Goal: Information Seeking & Learning: Learn about a topic

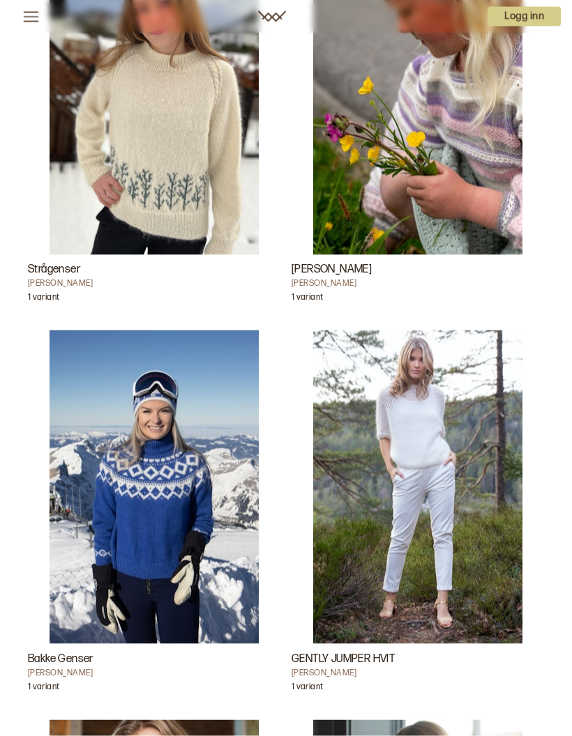
scroll to position [3323, 0]
click at [438, 441] on img "GENTLY JUMPER HVIT" at bounding box center [417, 487] width 209 height 314
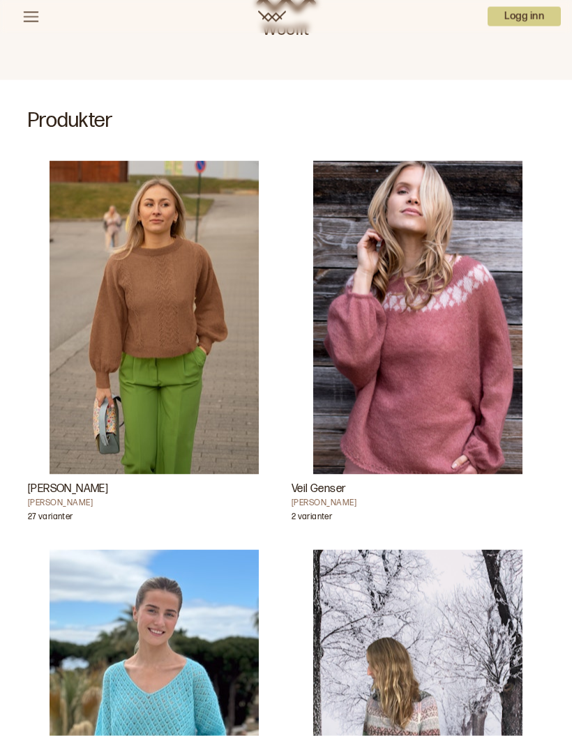
scroll to position [289, 0]
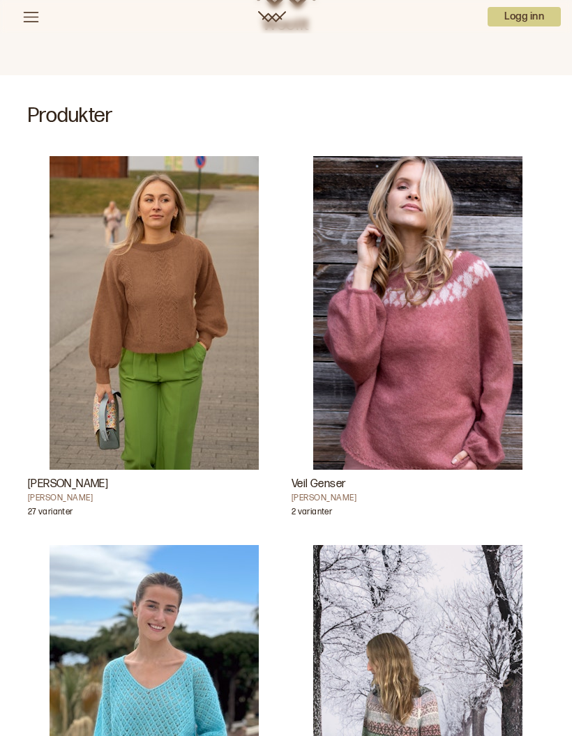
click at [169, 317] on img "Annine genser" at bounding box center [153, 313] width 209 height 314
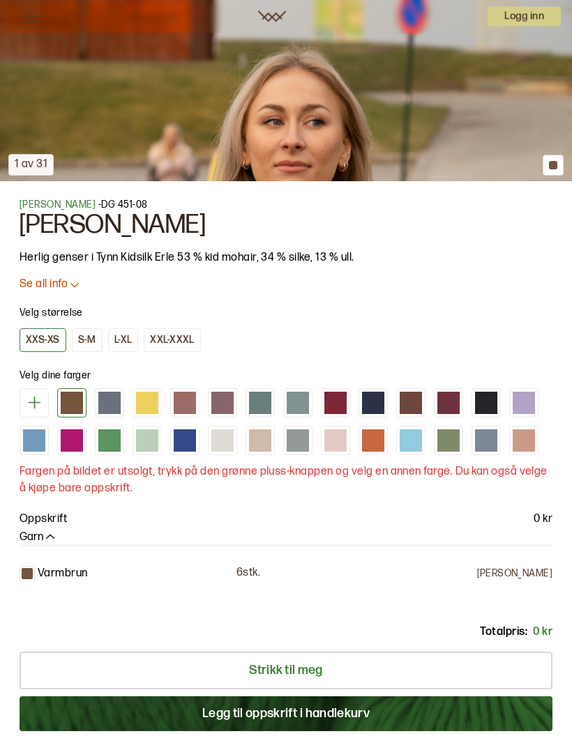
click at [78, 285] on icon at bounding box center [75, 285] width 14 height 14
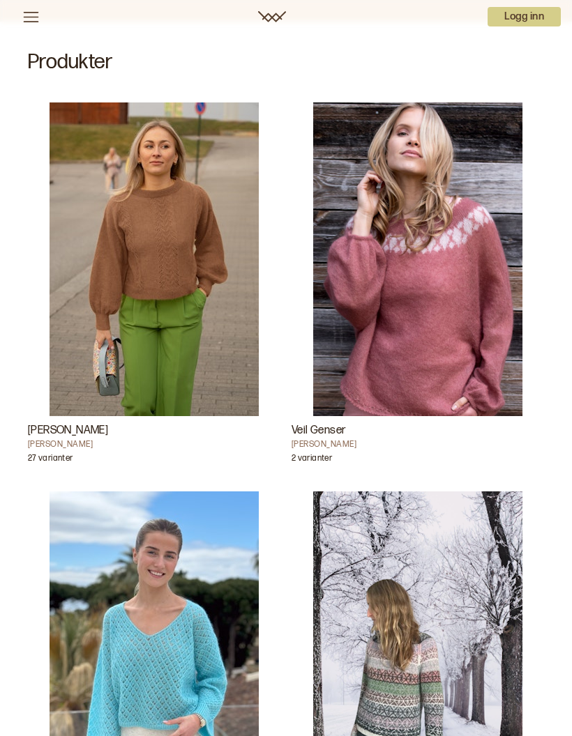
scroll to position [344, 0]
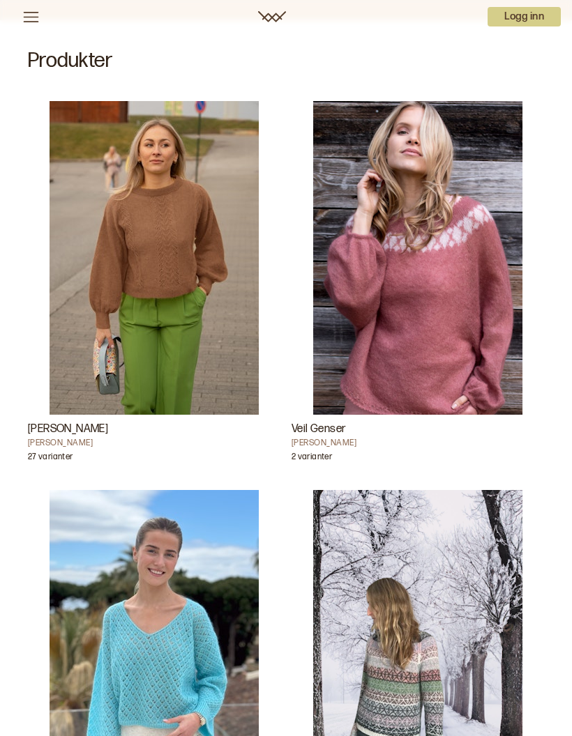
click at [481, 375] on img "Veil Genser" at bounding box center [417, 258] width 209 height 314
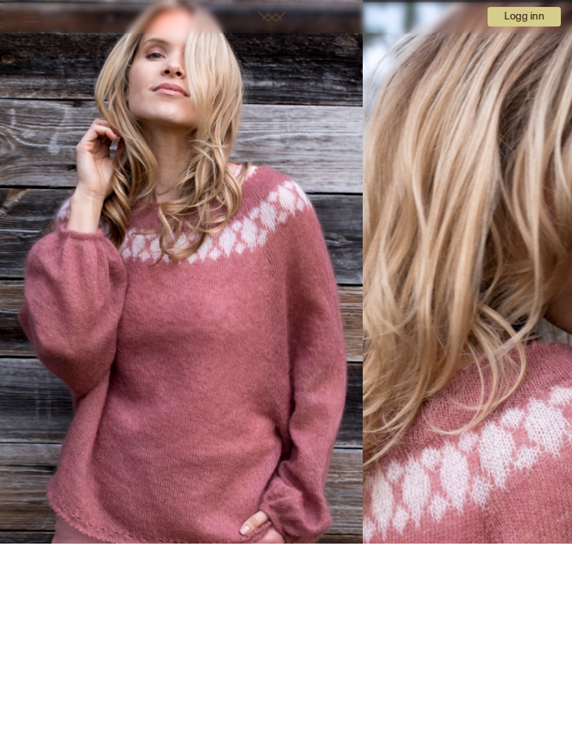
click at [465, 311] on div "1 av 4 1 av 4" at bounding box center [286, 428] width 572 height 857
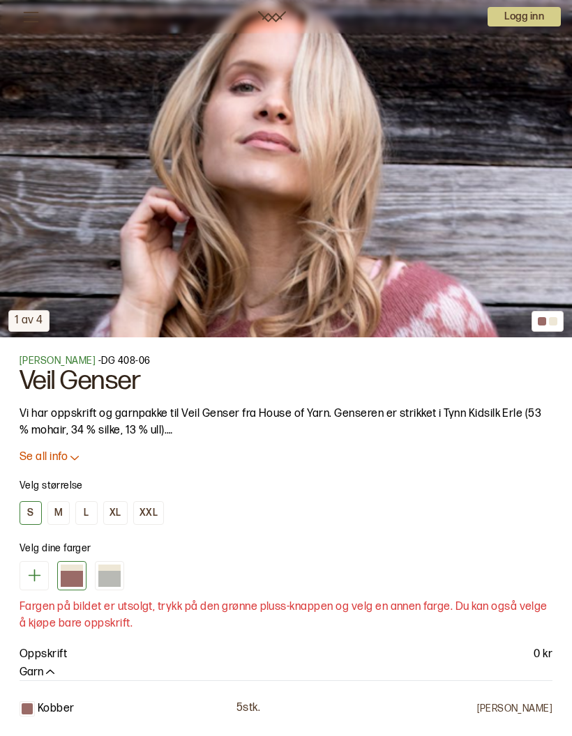
scroll to position [532, 0]
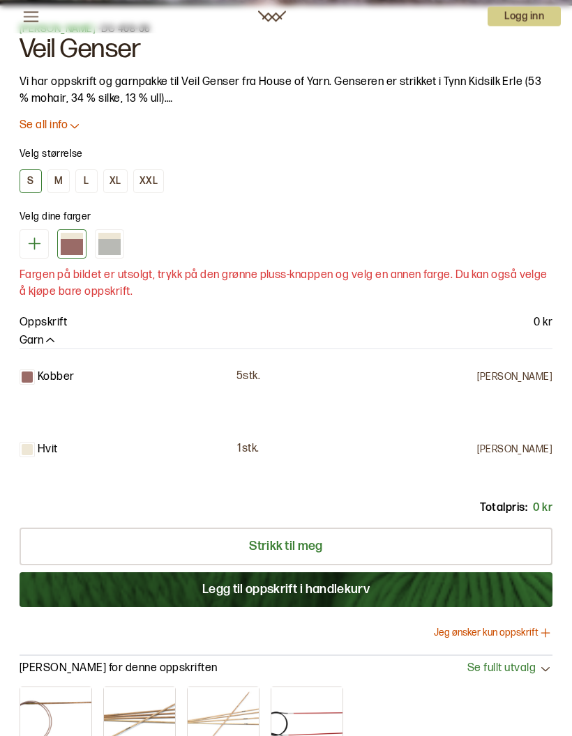
scroll to position [852, 0]
click at [74, 128] on icon at bounding box center [75, 125] width 14 height 14
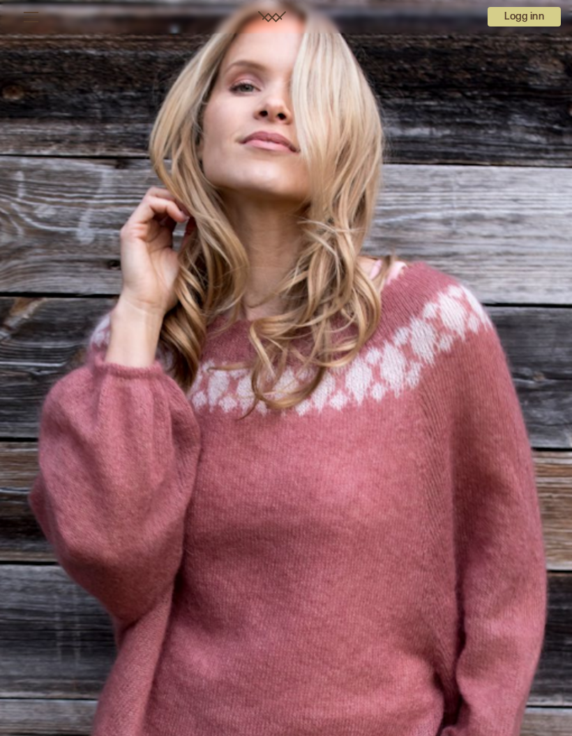
scroll to position [0, 0]
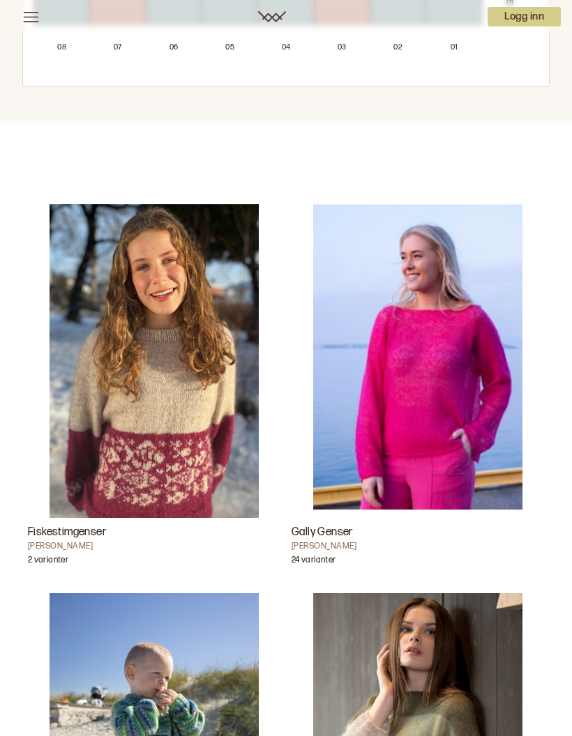
click at [455, 412] on img "Gally Genser" at bounding box center [417, 361] width 209 height 314
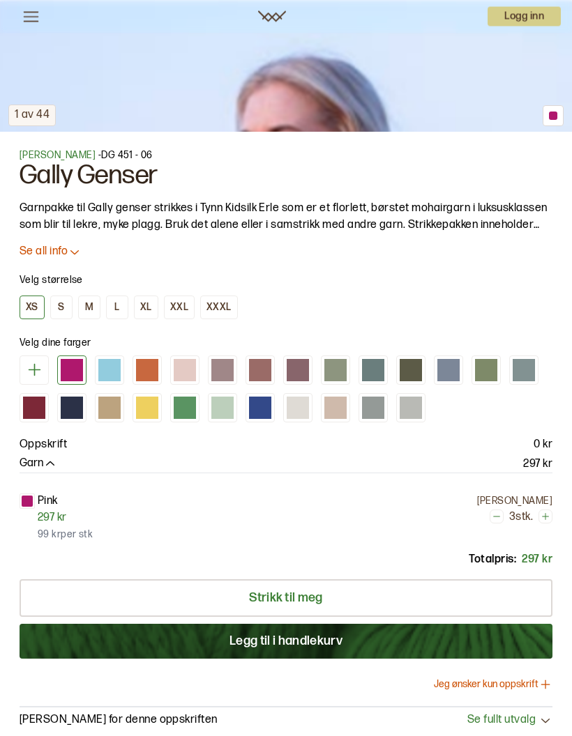
scroll to position [726, 0]
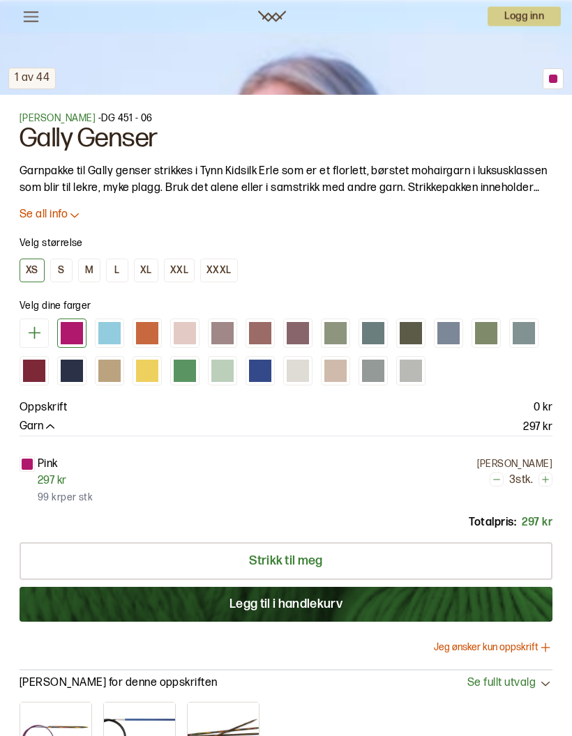
click at [64, 221] on p "Se all info" at bounding box center [44, 215] width 48 height 15
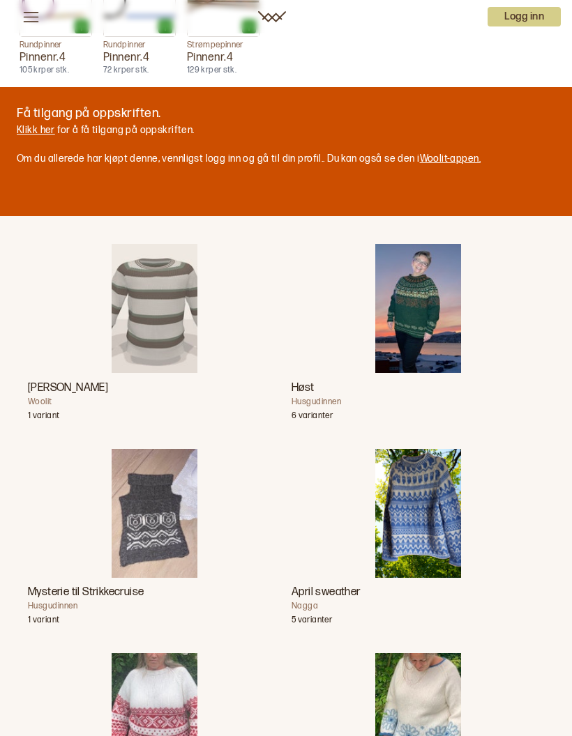
scroll to position [1890, 0]
